Goal: Use online tool/utility: Utilize a website feature to perform a specific function

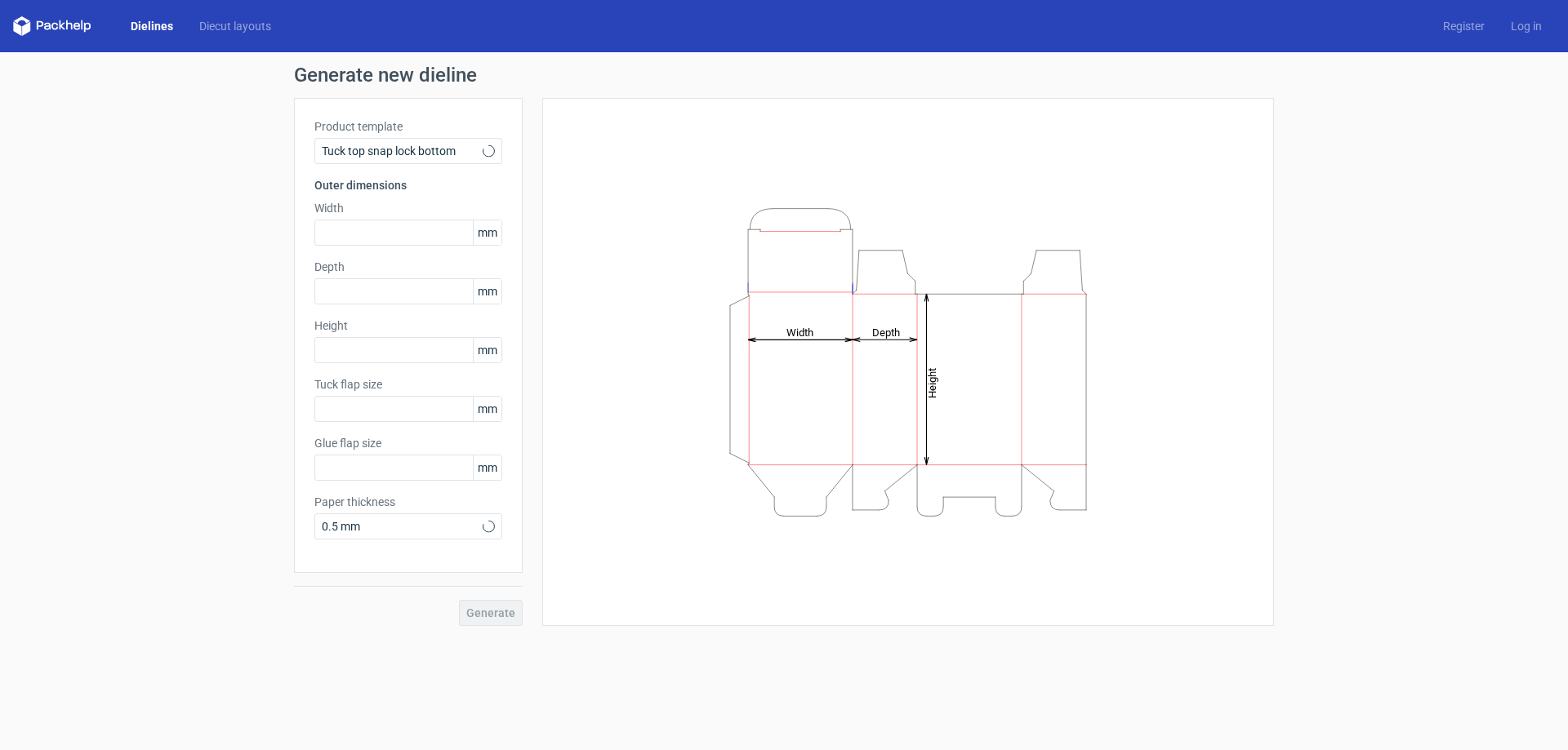
type input "15"
type input "10"
click at [452, 146] on span "Tuck top snap lock bottom" at bounding box center [402, 151] width 161 height 16
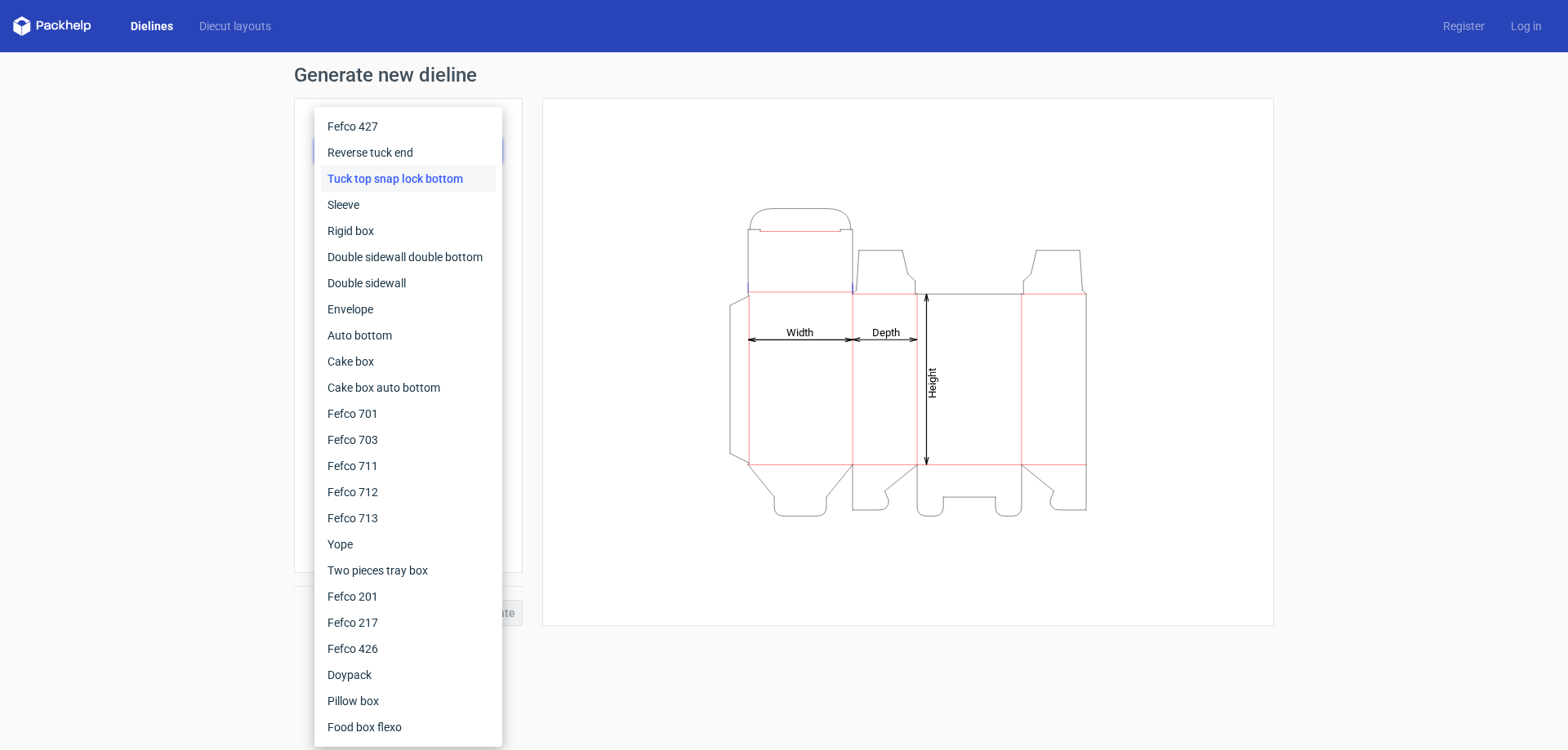
click at [162, 195] on div "Generate new dieline Product template Tuck top snap lock bottom Outer dimension…" at bounding box center [784, 345] width 1568 height 587
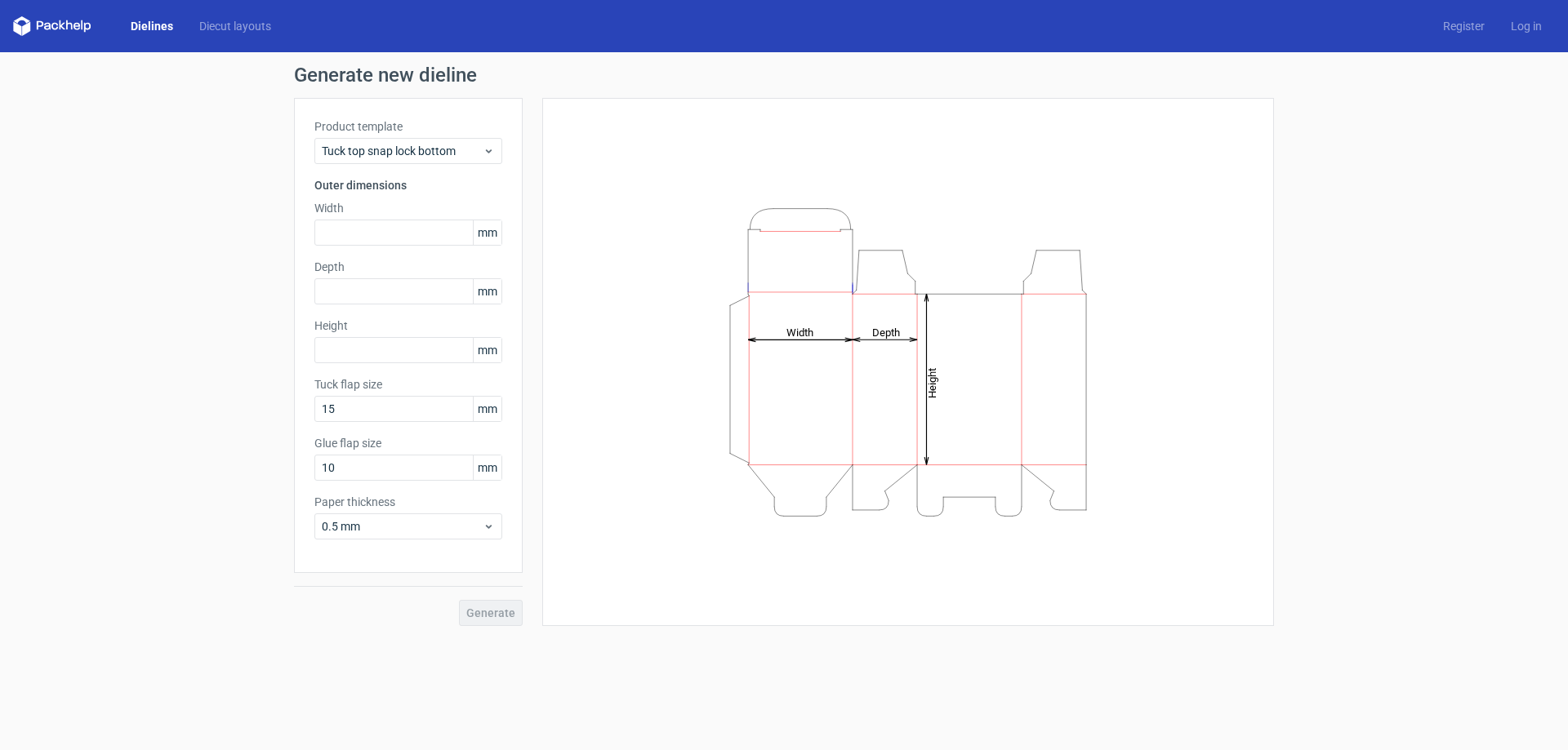
click at [831, 261] on icon "Height Depth Width" at bounding box center [908, 363] width 490 height 326
click at [807, 341] on icon "Height Depth Width" at bounding box center [908, 363] width 490 height 326
click at [807, 386] on icon "Height Depth Width" at bounding box center [908, 363] width 490 height 326
drag, startPoint x: 816, startPoint y: 337, endPoint x: 816, endPoint y: 349, distance: 12.0
click at [816, 349] on icon "Height Depth Width" at bounding box center [908, 363] width 490 height 326
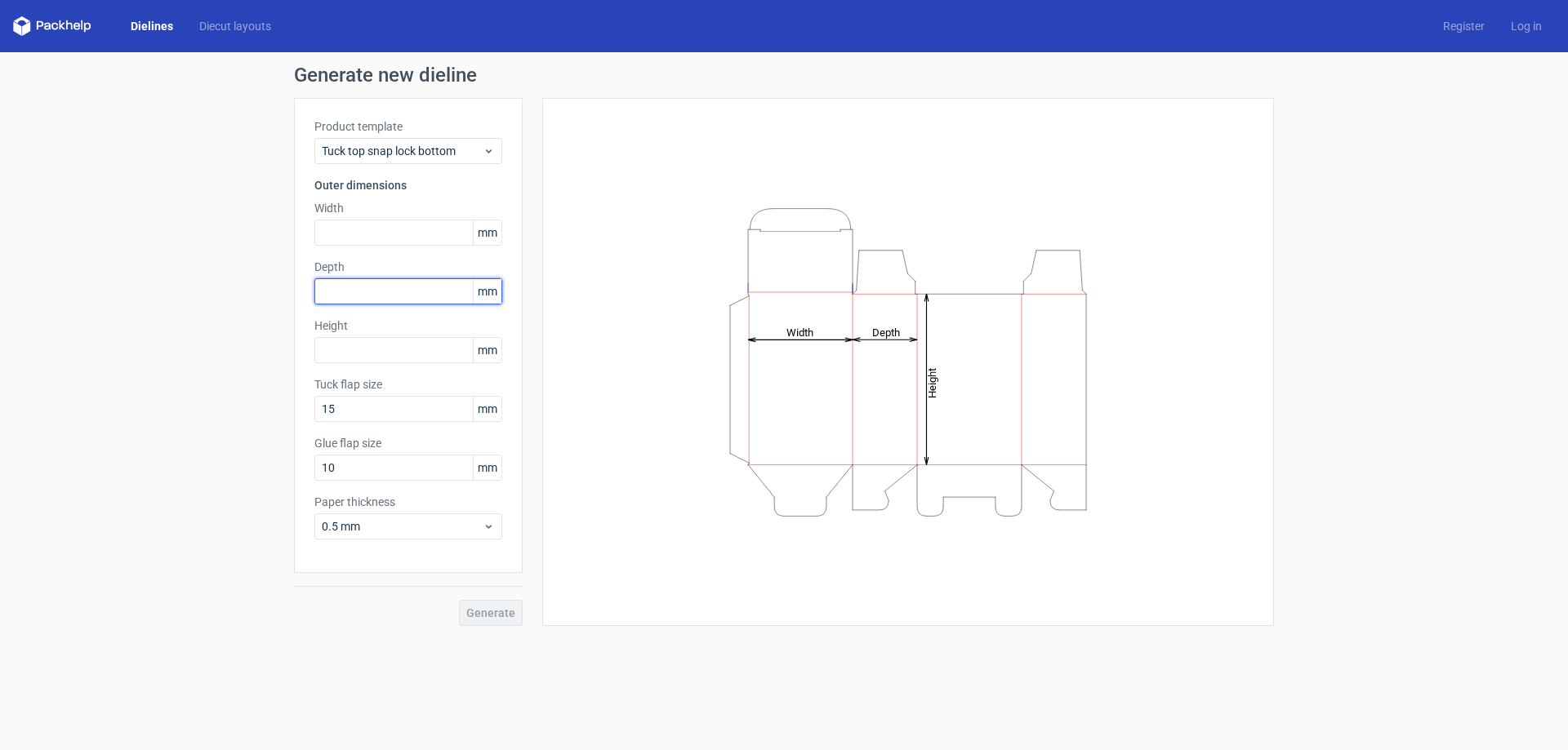
click at [406, 294] on input "text" at bounding box center [408, 291] width 188 height 26
type input "0"
click at [165, 311] on div "Generate new dieline Product template Tuck top snap lock bottom Outer dimension…" at bounding box center [784, 345] width 1568 height 587
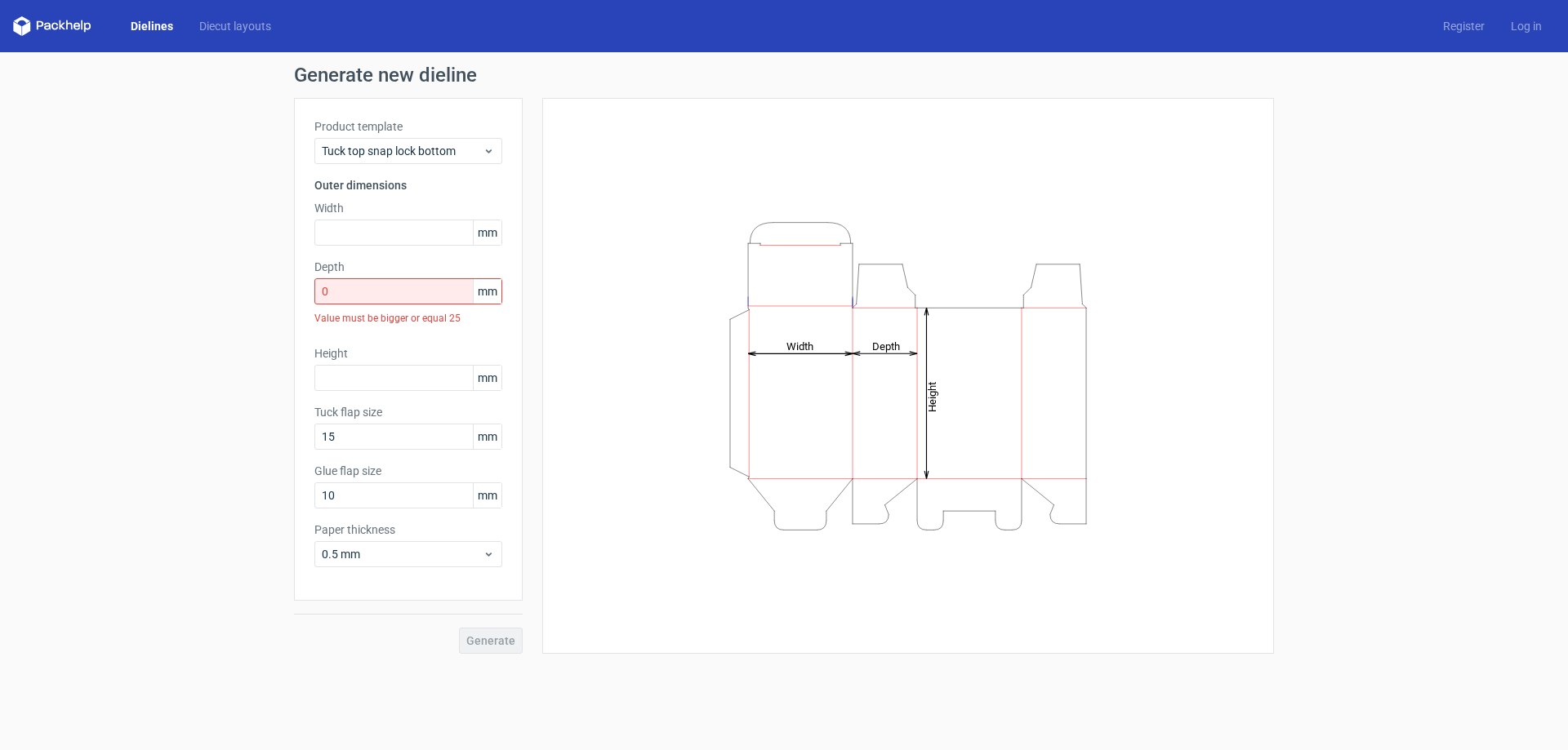
click at [504, 549] on div "Product template Tuck top snap lock bottom Outer dimensions Width mm Depth 0 mm…" at bounding box center [408, 349] width 229 height 503
click at [484, 554] on icon at bounding box center [489, 554] width 12 height 13
click at [352, 723] on div "4 mm" at bounding box center [408, 721] width 175 height 26
click at [430, 563] on div "4 mm" at bounding box center [408, 554] width 188 height 26
click at [359, 654] on div "1 mm" at bounding box center [408, 642] width 175 height 26
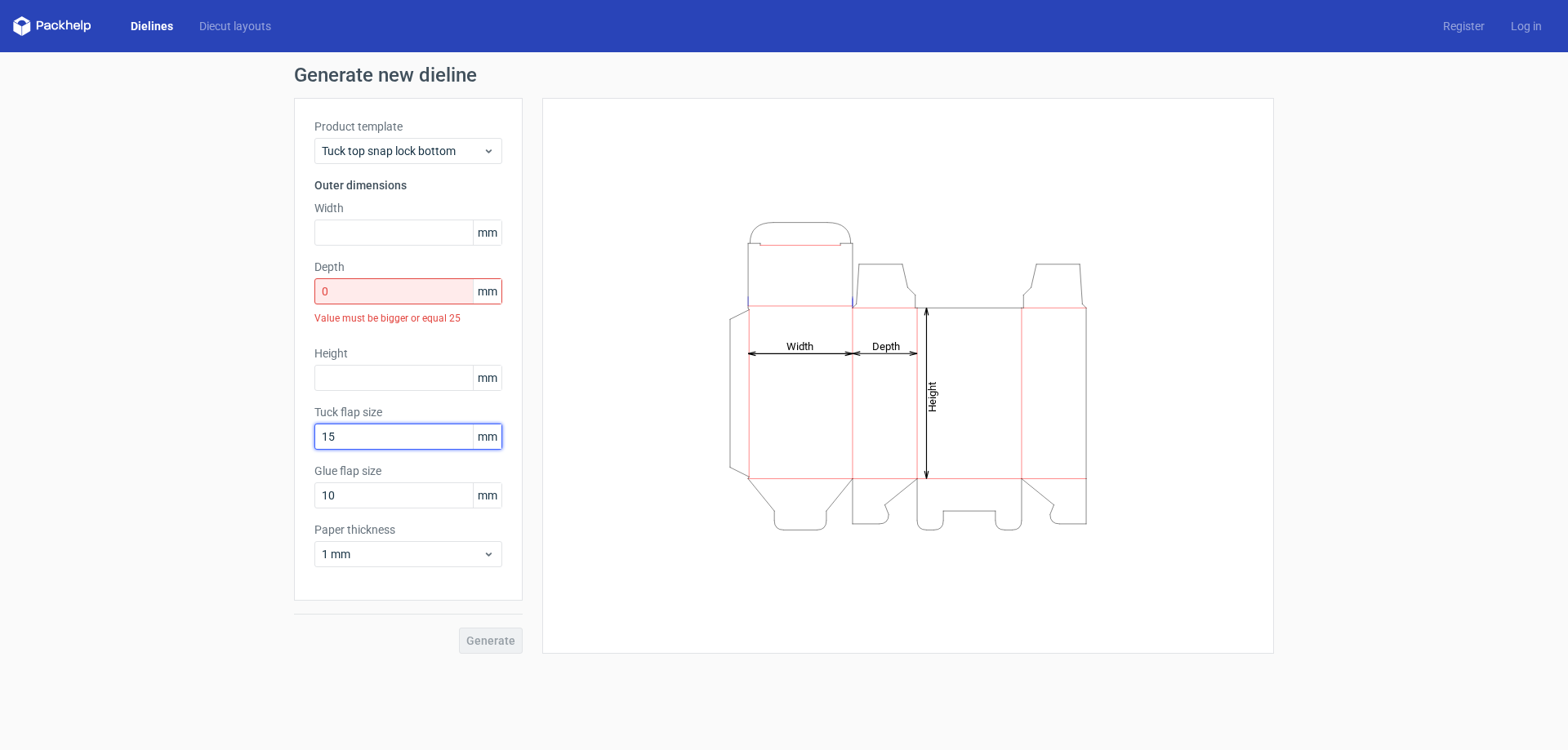
click at [383, 439] on input "15" at bounding box center [408, 437] width 188 height 26
type input "10"
click at [412, 633] on div "Generate" at bounding box center [408, 627] width 229 height 53
click at [481, 154] on span "Tuck top snap lock bottom" at bounding box center [402, 151] width 161 height 16
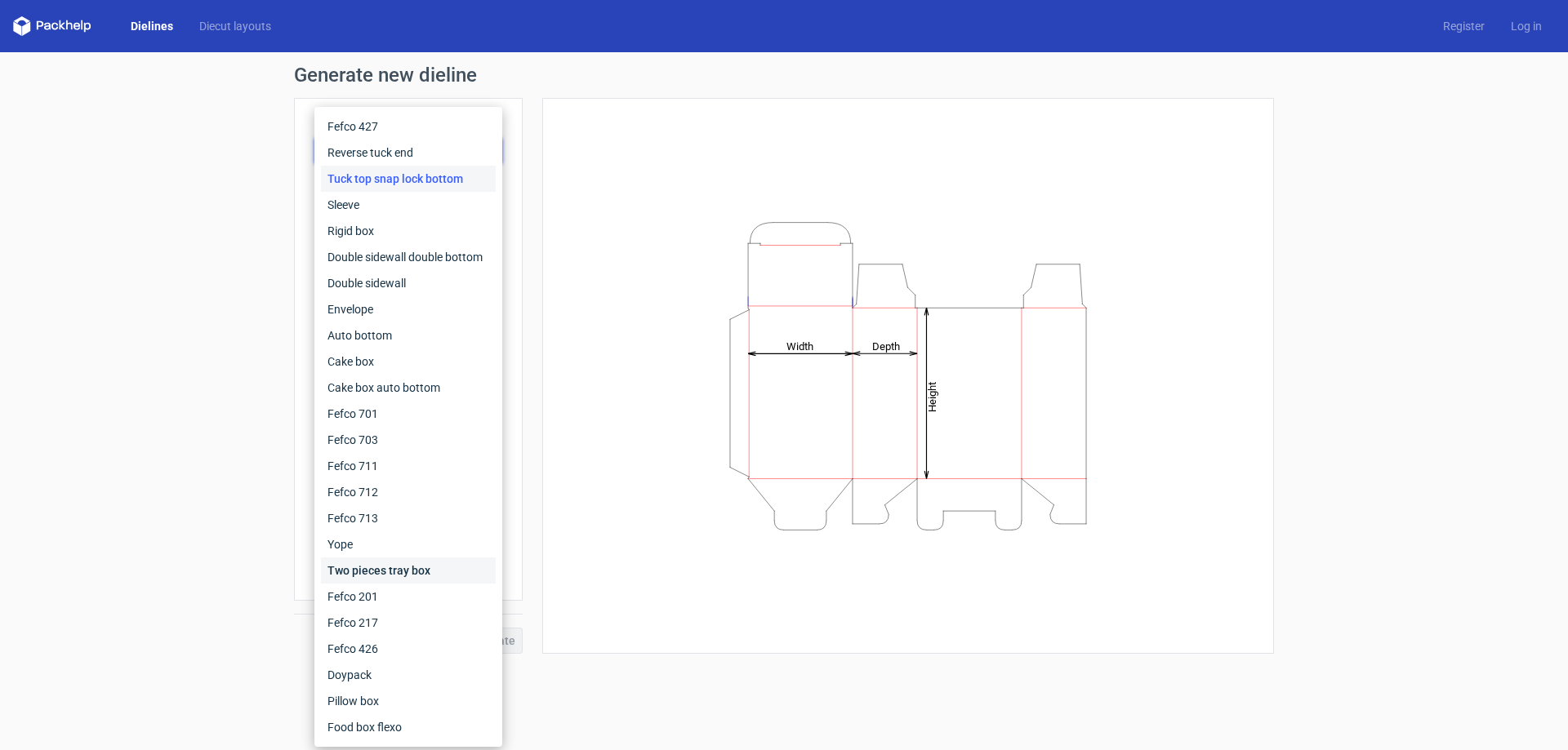
click at [358, 566] on div "Two pieces tray box" at bounding box center [408, 571] width 175 height 26
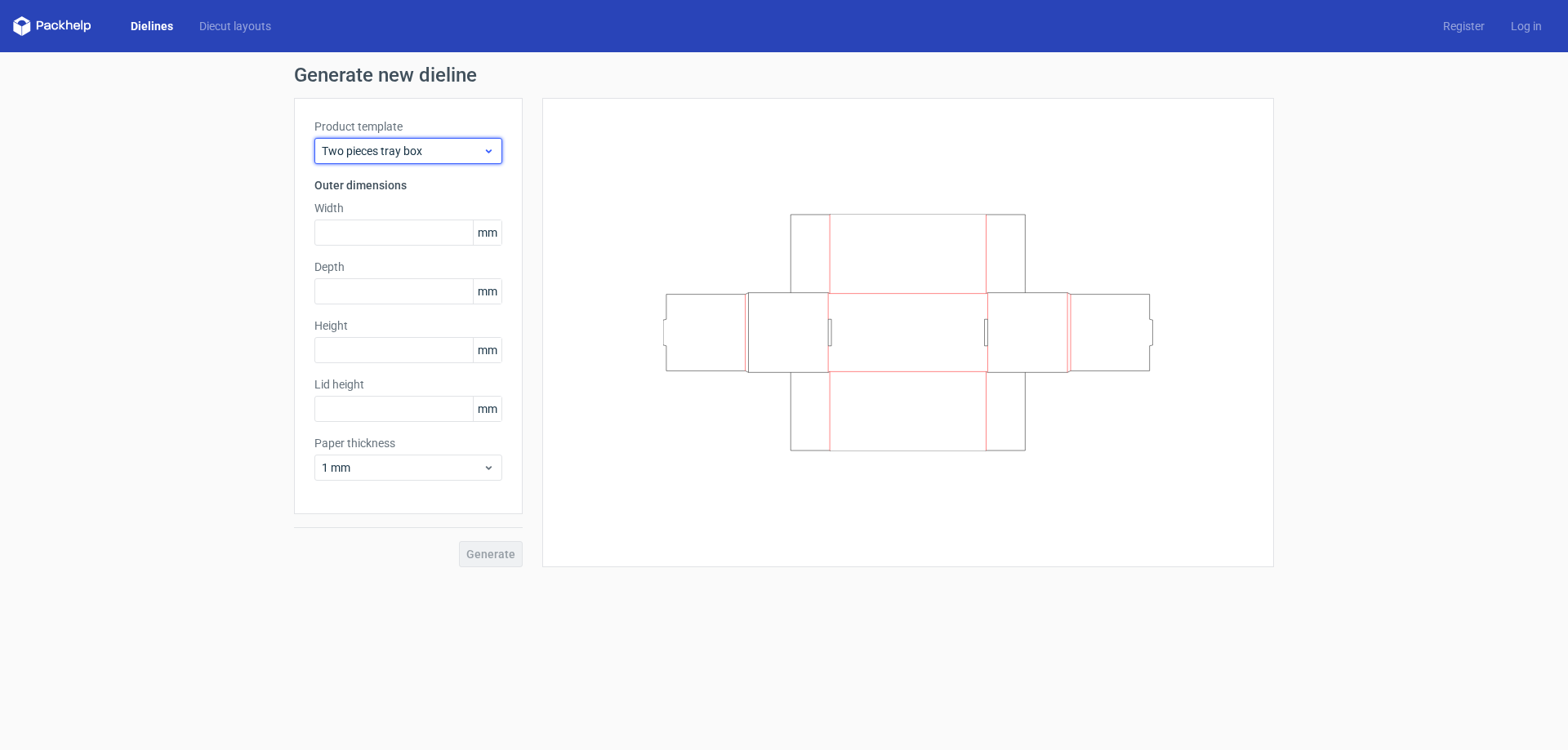
click at [433, 153] on span "Two pieces tray box" at bounding box center [402, 151] width 161 height 16
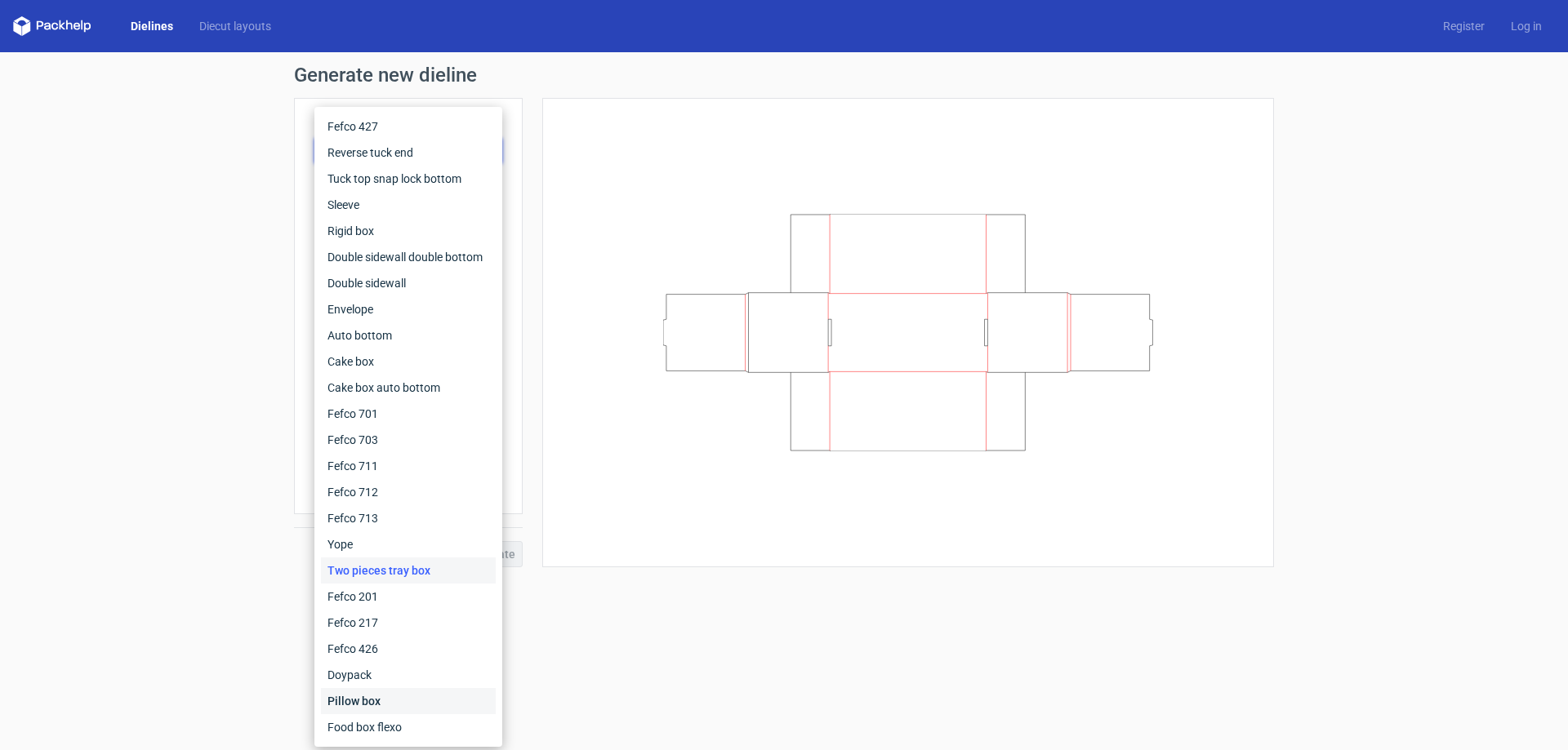
click at [382, 698] on div "Pillow box" at bounding box center [408, 701] width 175 height 26
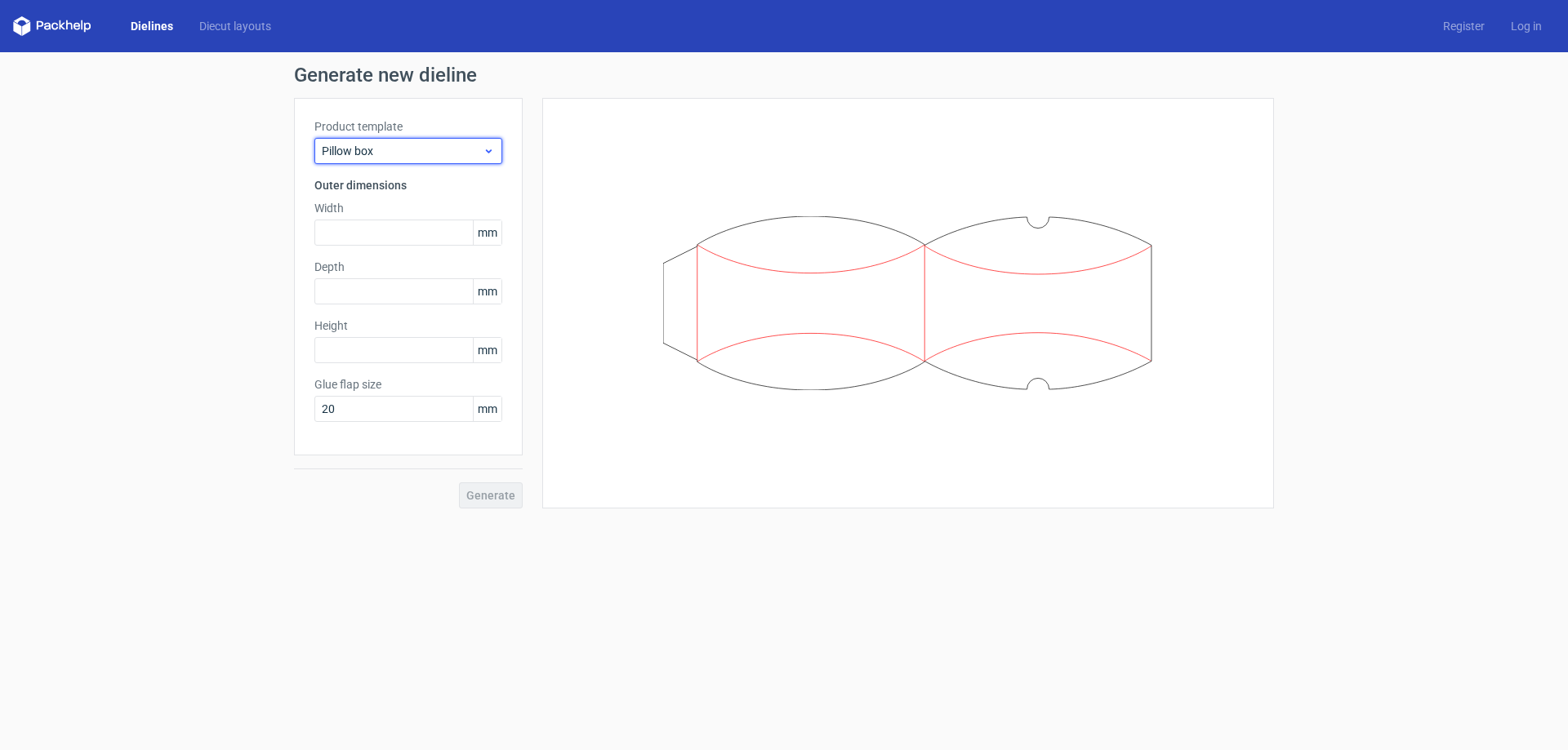
click at [444, 157] on span "Pillow box" at bounding box center [402, 151] width 161 height 16
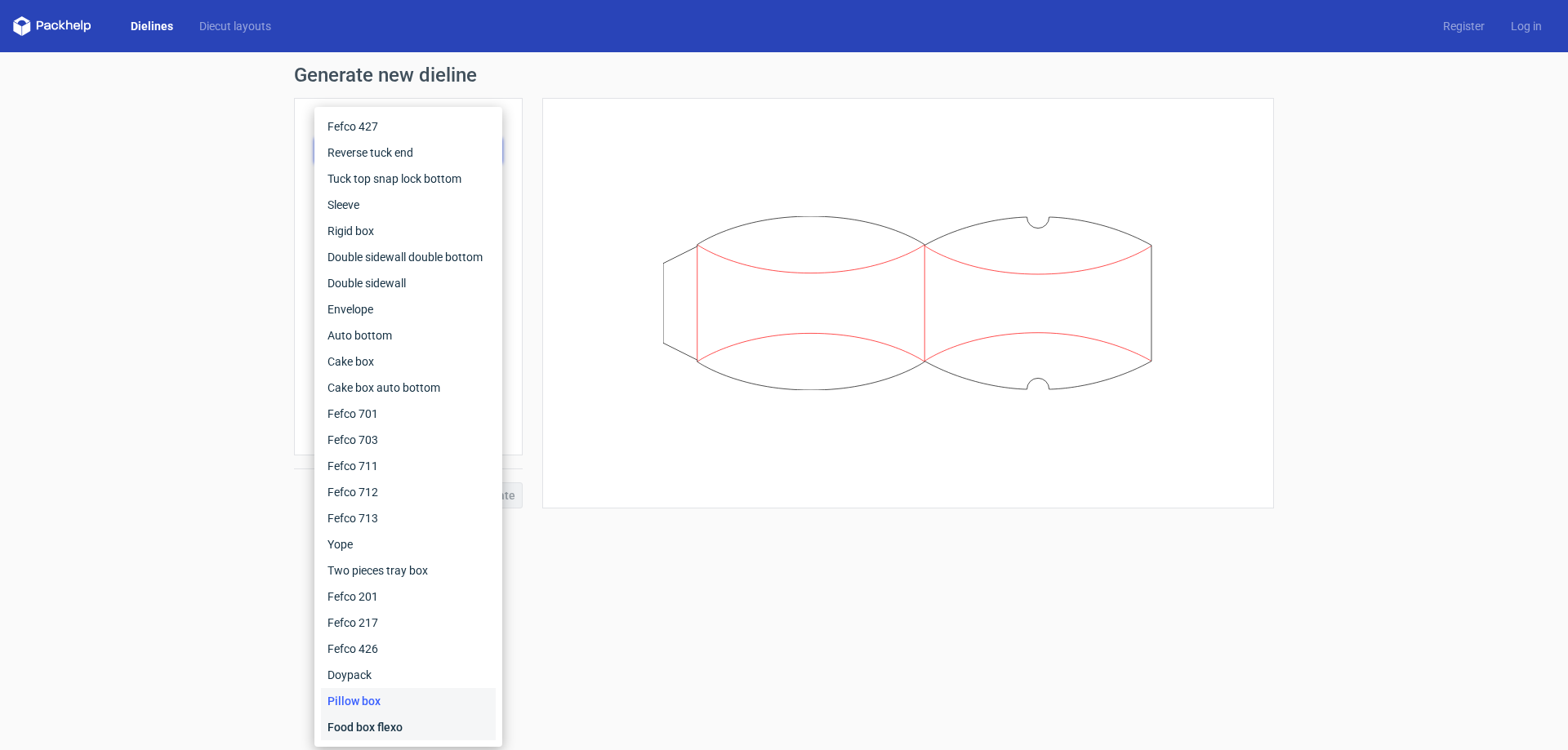
click at [385, 718] on div "Food box flexo" at bounding box center [408, 727] width 175 height 26
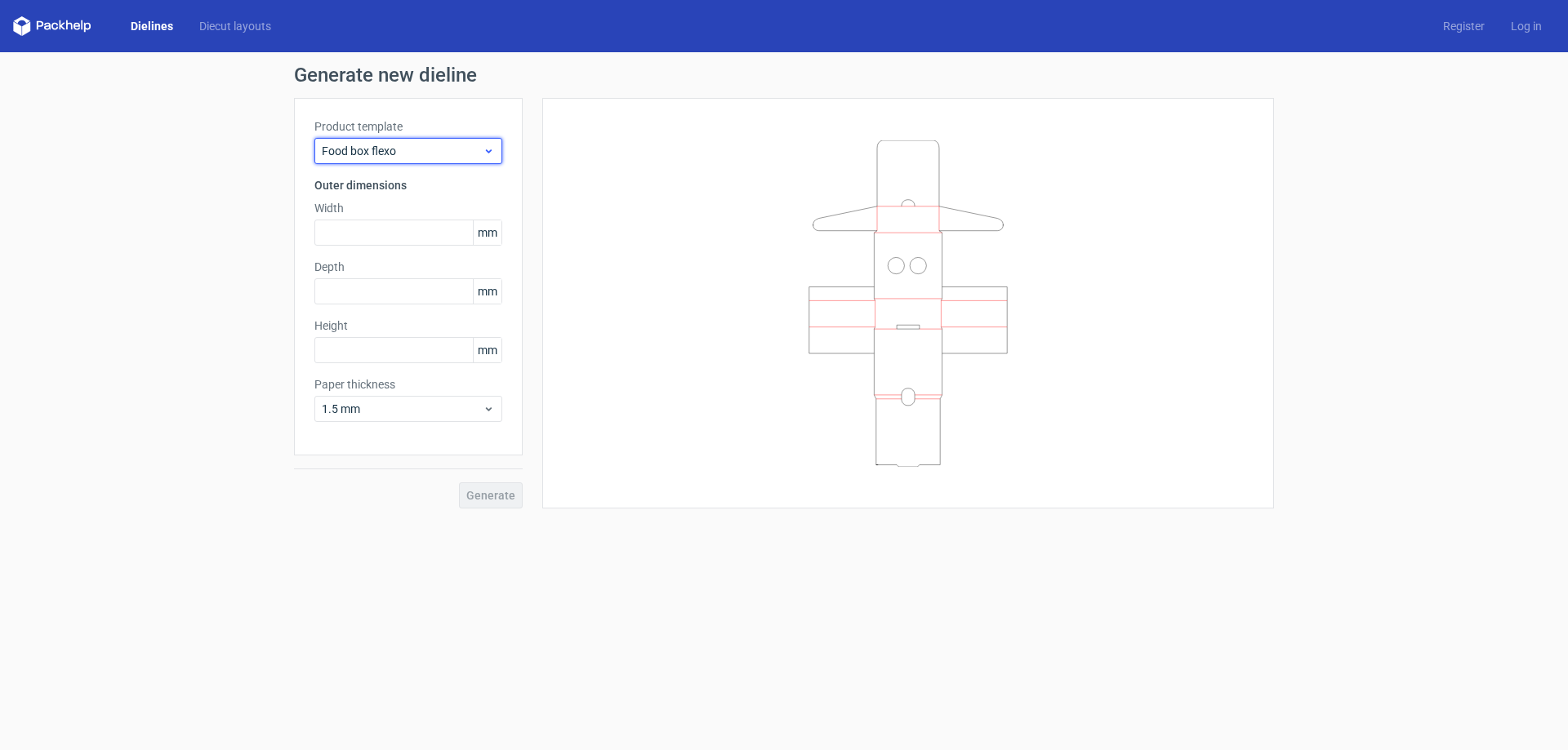
click at [453, 145] on span "Food box flexo" at bounding box center [402, 151] width 161 height 16
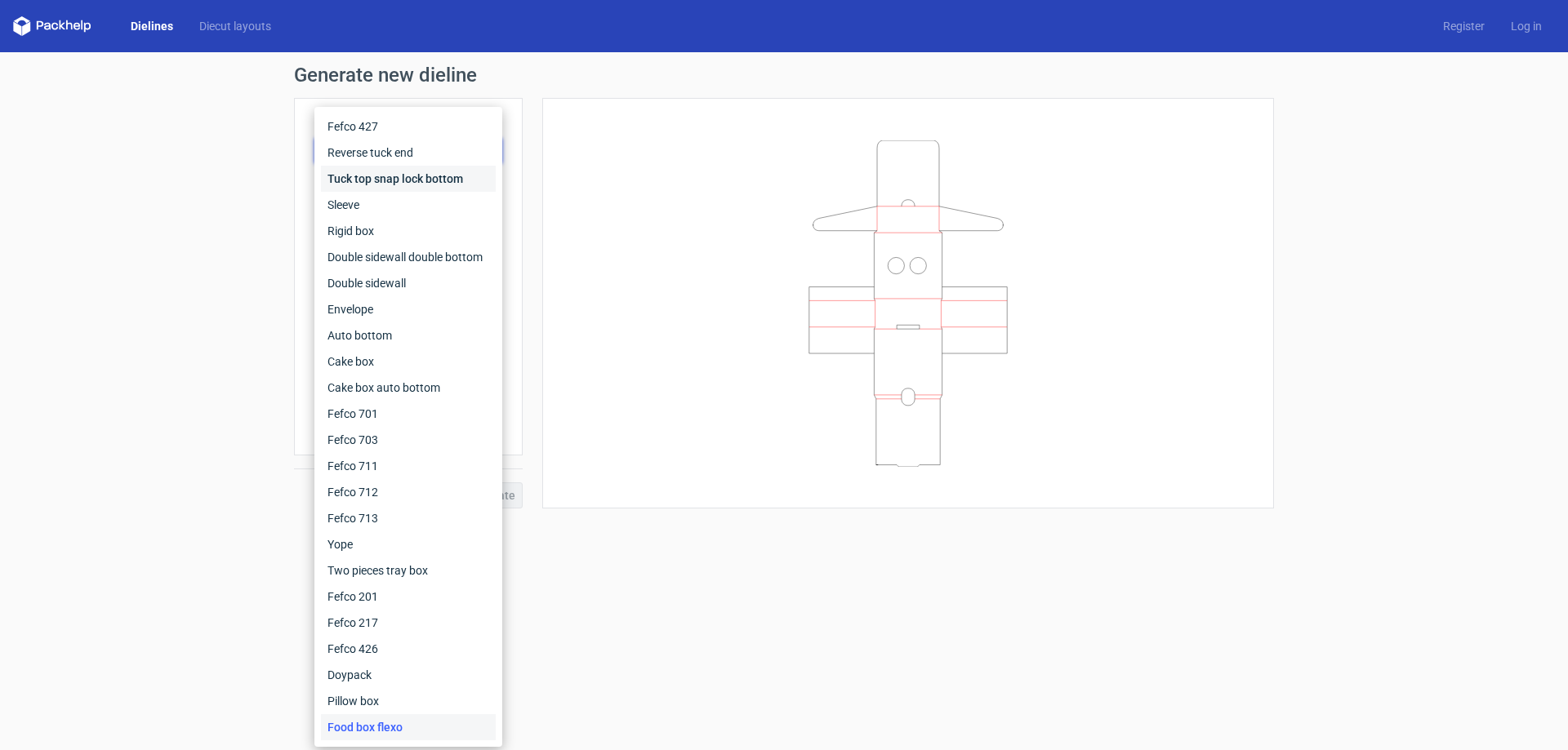
click at [409, 183] on div "Tuck top snap lock bottom" at bounding box center [408, 179] width 175 height 26
